Goal: Information Seeking & Learning: Learn about a topic

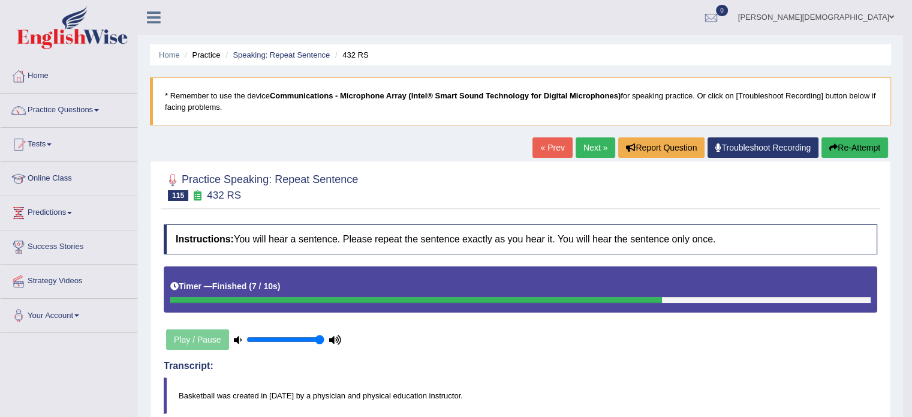
click at [99, 109] on span at bounding box center [96, 110] width 5 height 2
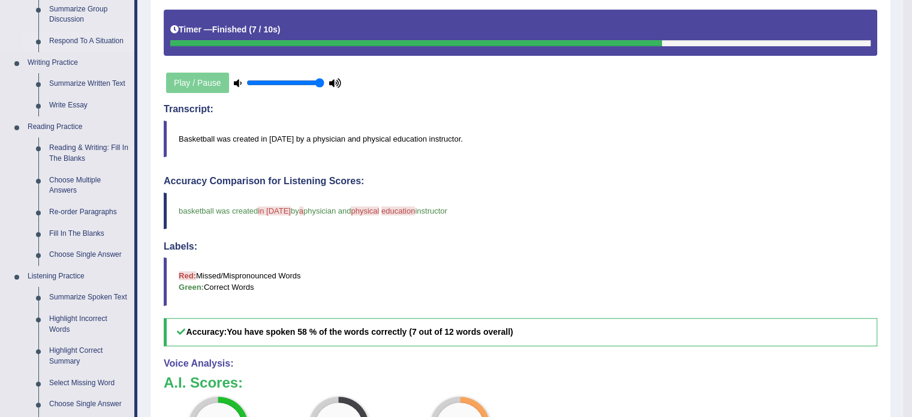
scroll to position [258, 0]
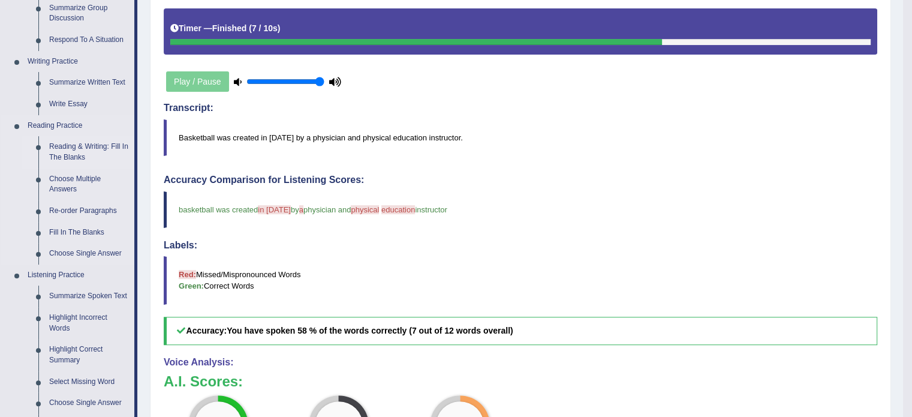
click at [84, 153] on link "Reading & Writing: Fill In The Blanks" at bounding box center [89, 152] width 91 height 32
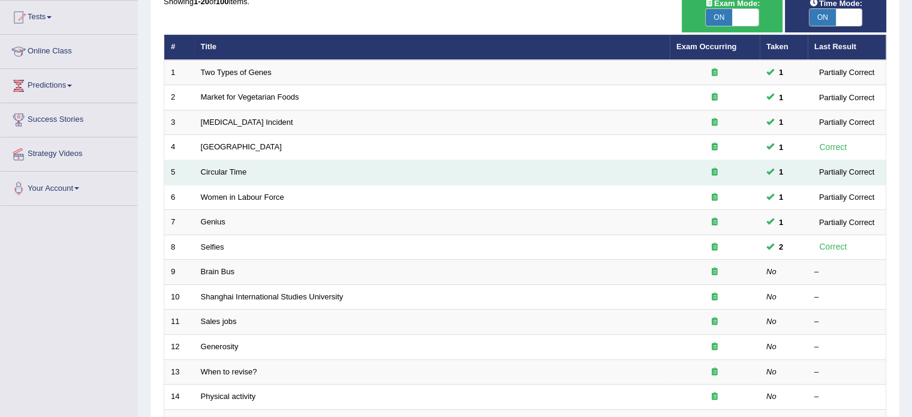
scroll to position [131, 0]
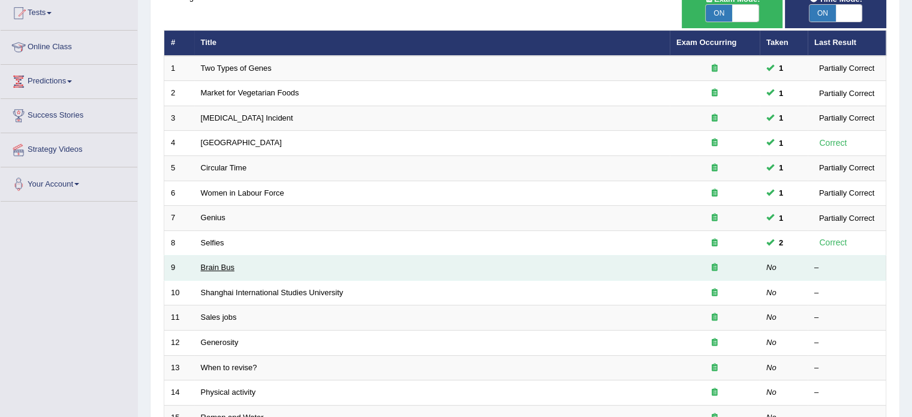
click at [229, 266] on link "Brain Bus" at bounding box center [218, 267] width 34 height 9
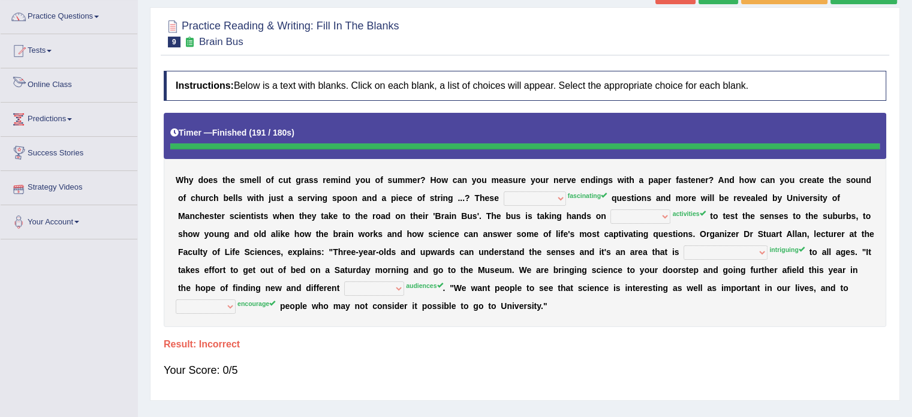
scroll to position [81, 0]
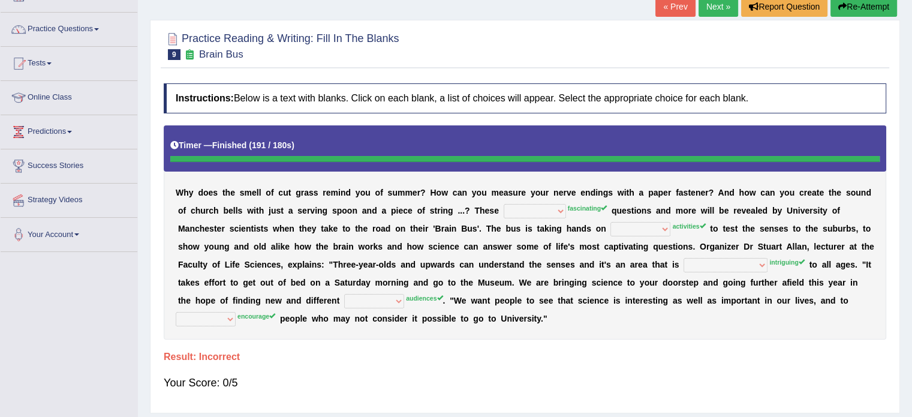
click at [53, 61] on link "Tests" at bounding box center [69, 62] width 137 height 30
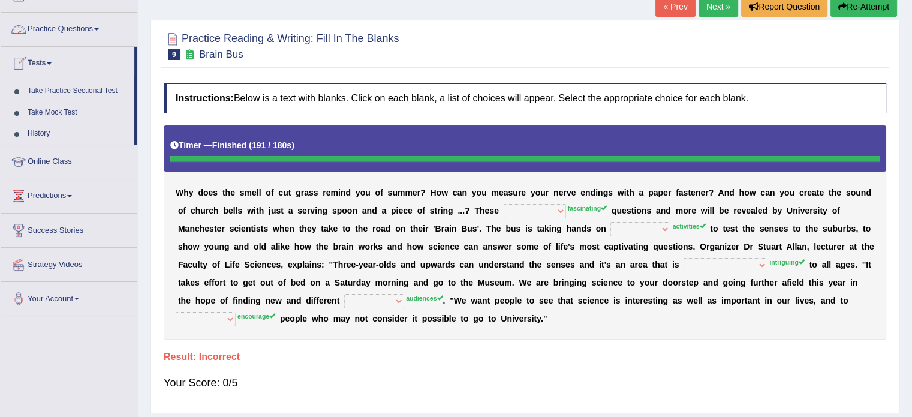
click at [98, 28] on span at bounding box center [96, 29] width 5 height 2
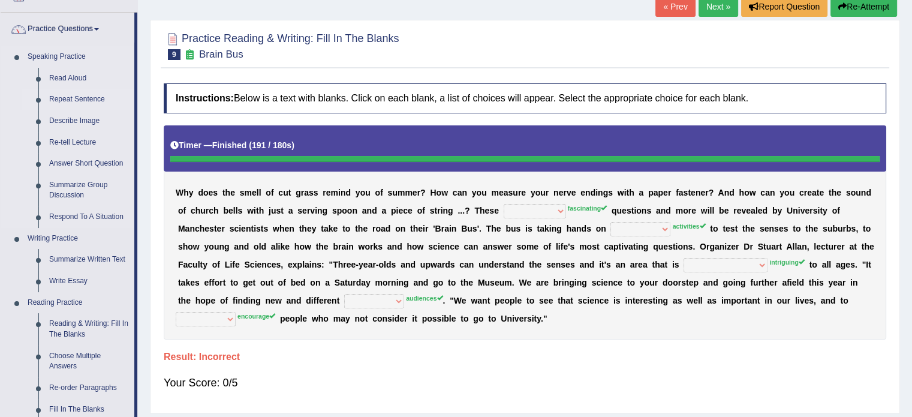
click at [85, 100] on link "Repeat Sentence" at bounding box center [89, 100] width 91 height 22
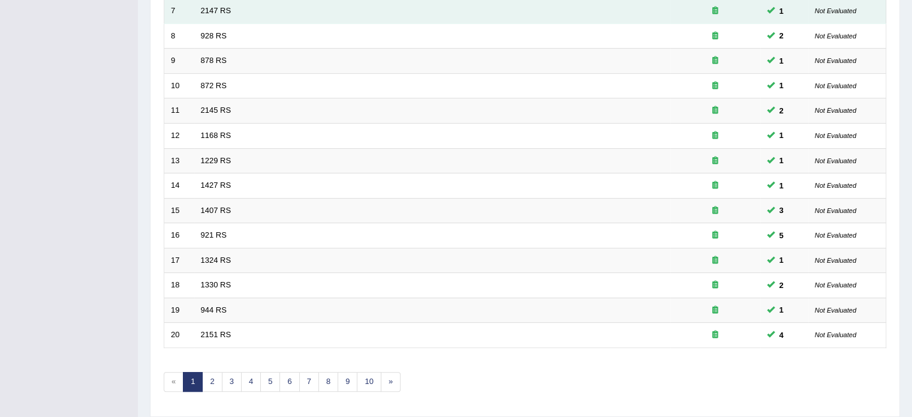
scroll to position [374, 0]
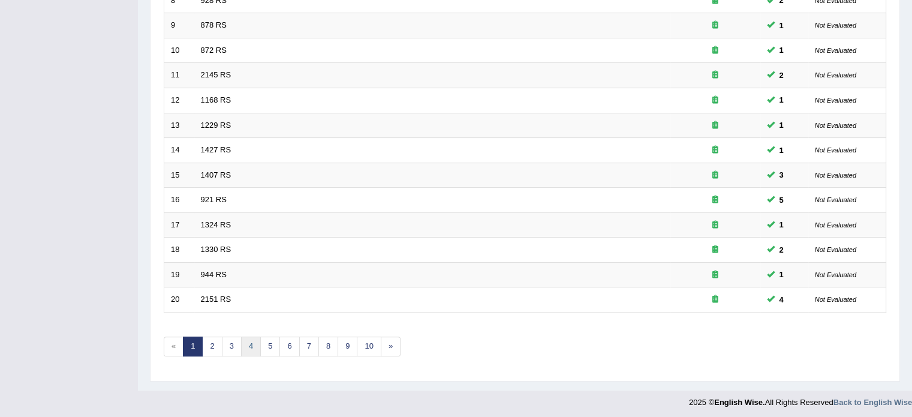
click at [249, 345] on link "4" at bounding box center [251, 347] width 20 height 20
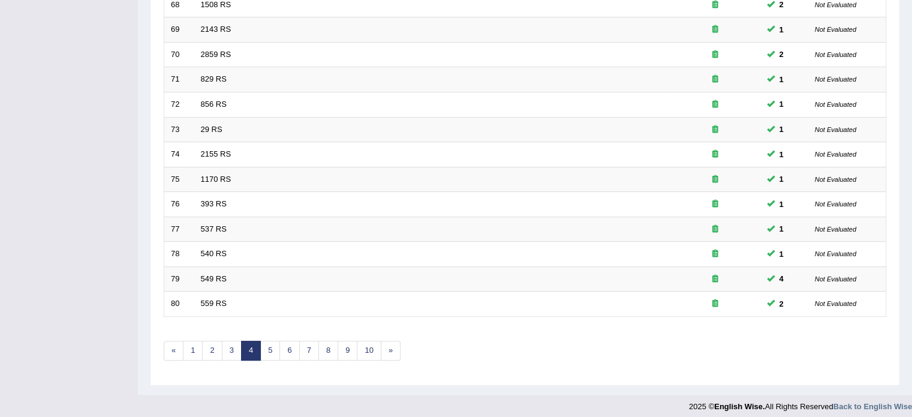
scroll to position [374, 0]
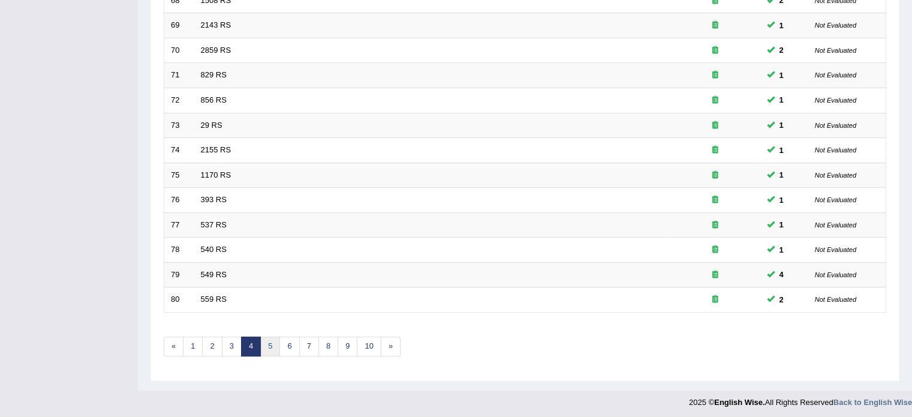
click at [270, 339] on link "5" at bounding box center [270, 347] width 20 height 20
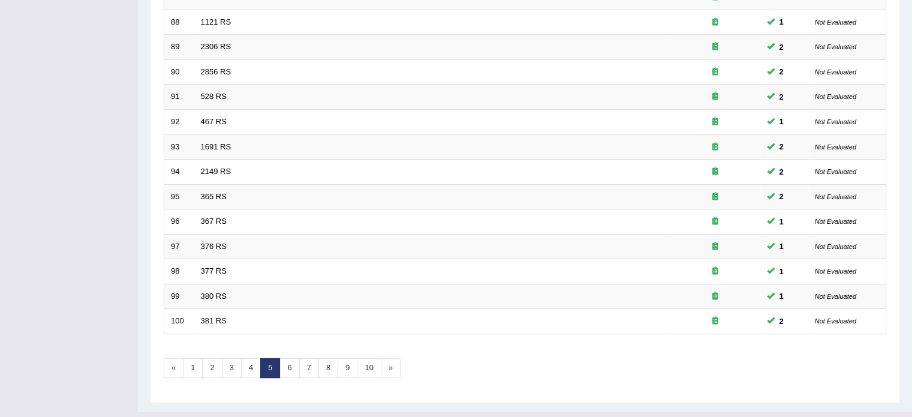
scroll to position [374, 0]
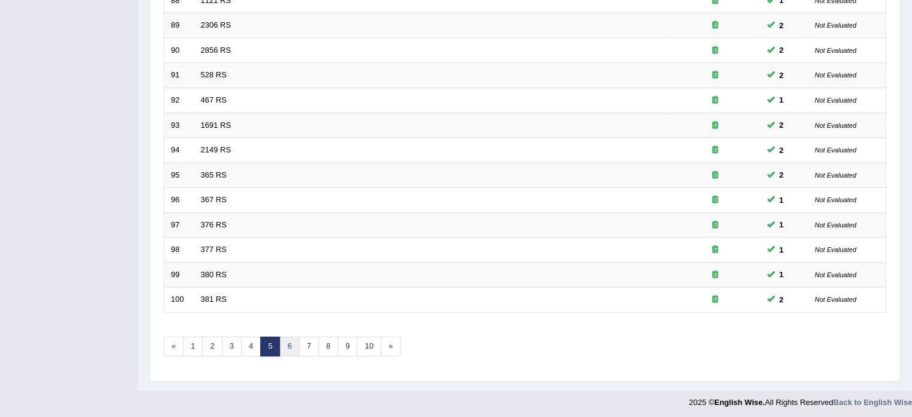
click at [290, 349] on link "6" at bounding box center [290, 347] width 20 height 20
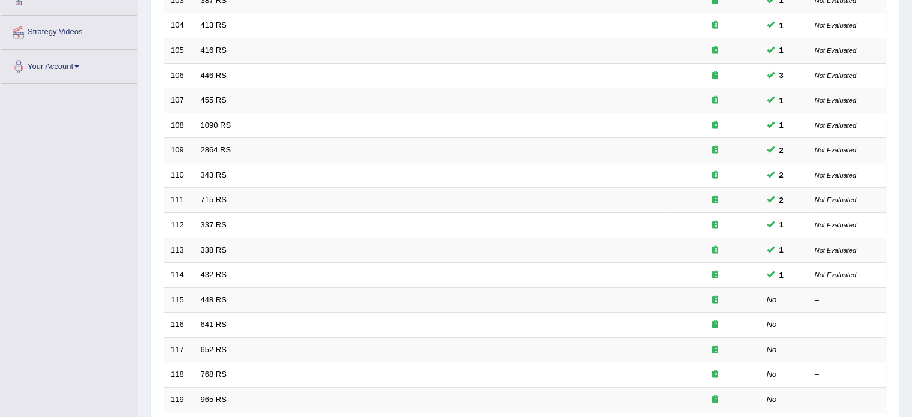
scroll to position [250, 0]
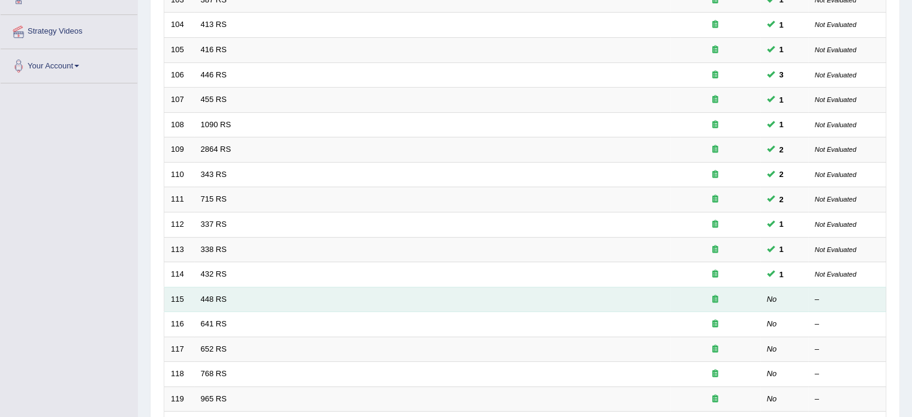
click at [215, 302] on td "448 RS" at bounding box center [432, 299] width 476 height 25
click at [219, 298] on link "448 RS" at bounding box center [214, 299] width 26 height 9
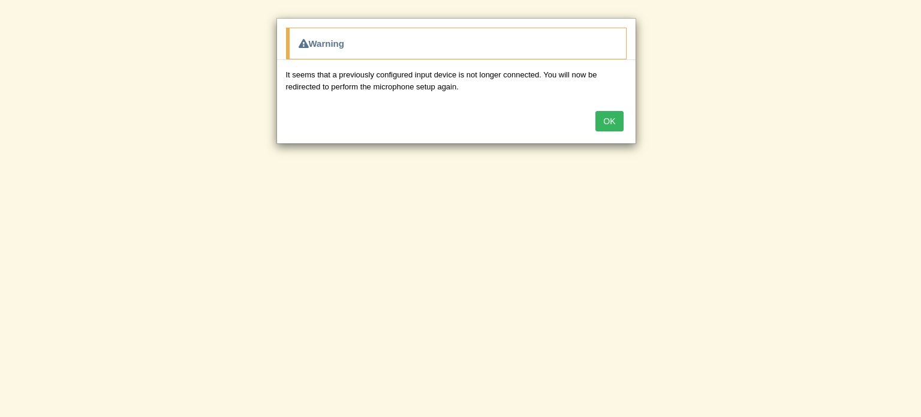
click at [620, 119] on button "OK" at bounding box center [610, 121] width 28 height 20
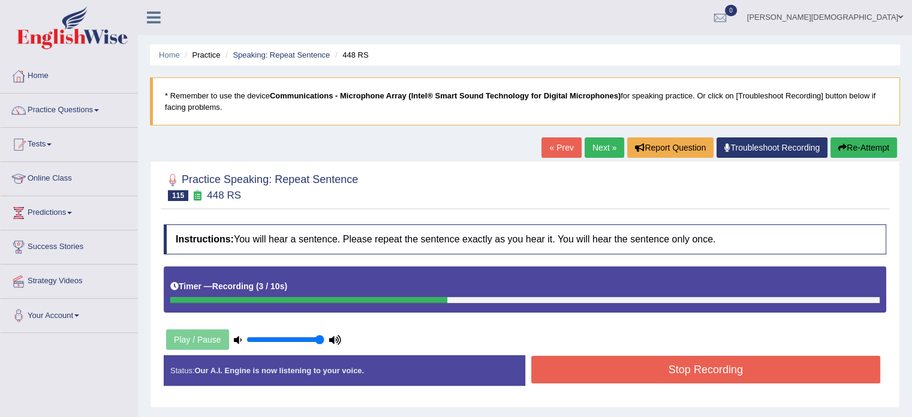
click at [643, 368] on button "Stop Recording" at bounding box center [707, 370] width 350 height 28
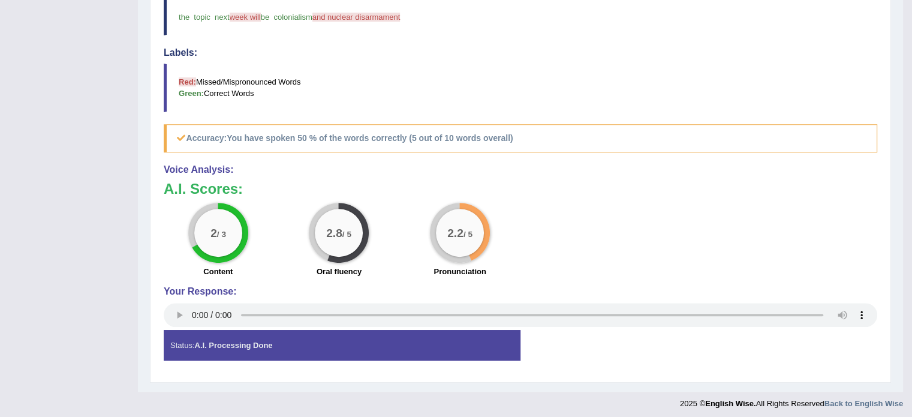
scroll to position [453, 0]
